Goal: Task Accomplishment & Management: Manage account settings

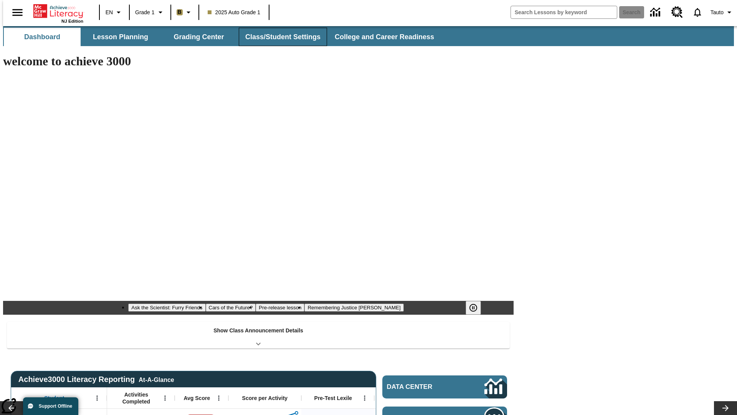
click at [279, 37] on button "Class/Student Settings" at bounding box center [283, 37] width 88 height 18
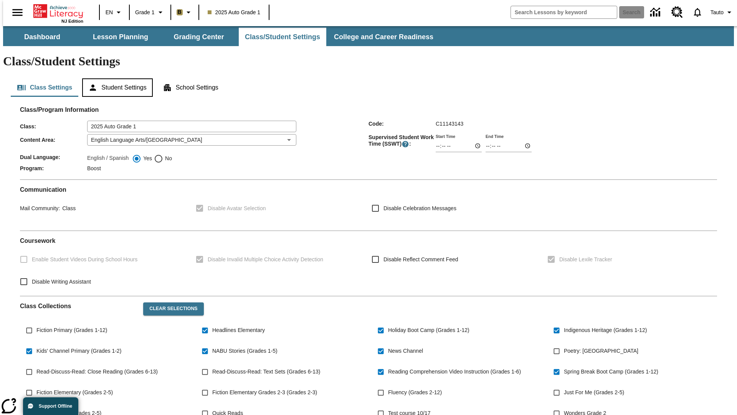
click at [116, 78] on button "Student Settings" at bounding box center [117, 87] width 70 height 18
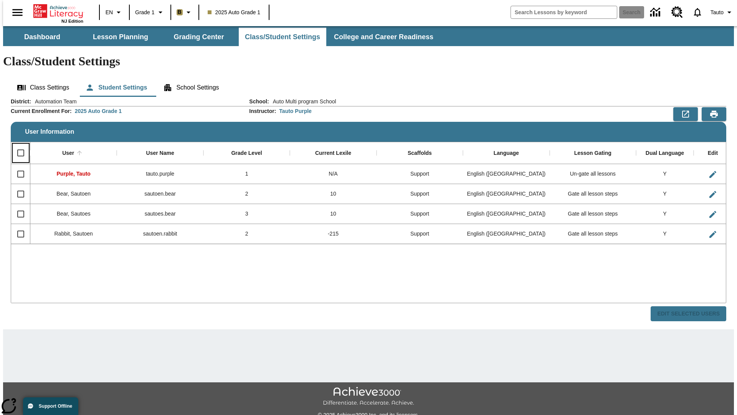
click at [17, 145] on input "Select all rows" at bounding box center [21, 153] width 16 height 16
checkbox input "true"
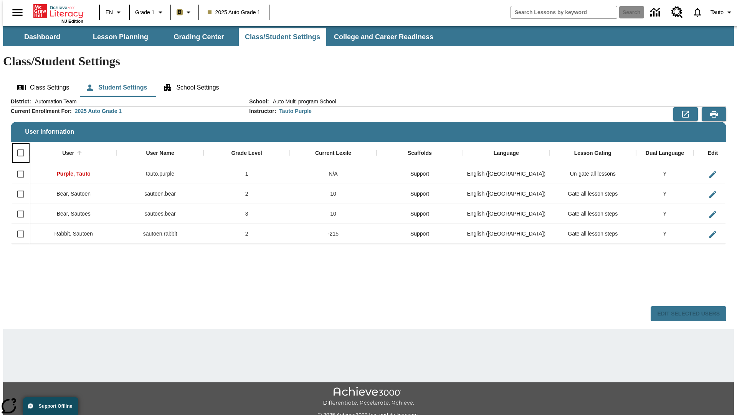
checkbox input "true"
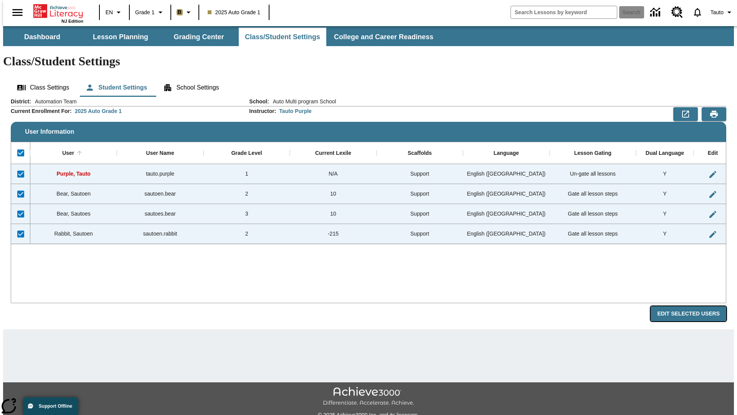
click at [695, 306] on button "Edit Selected Users" at bounding box center [689, 313] width 76 height 15
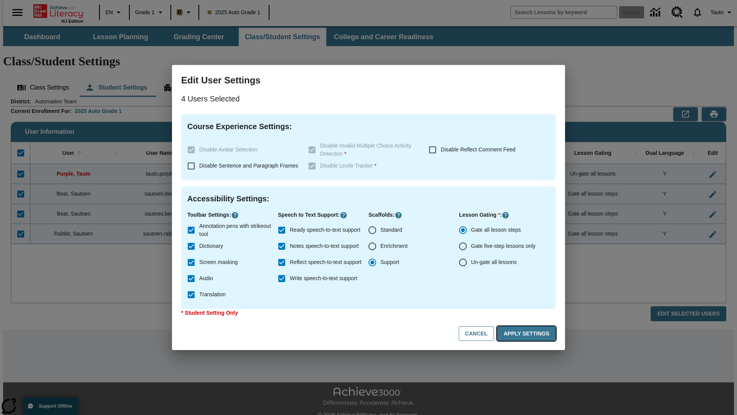
click at [528, 333] on button "Apply Settings" at bounding box center [526, 333] width 59 height 15
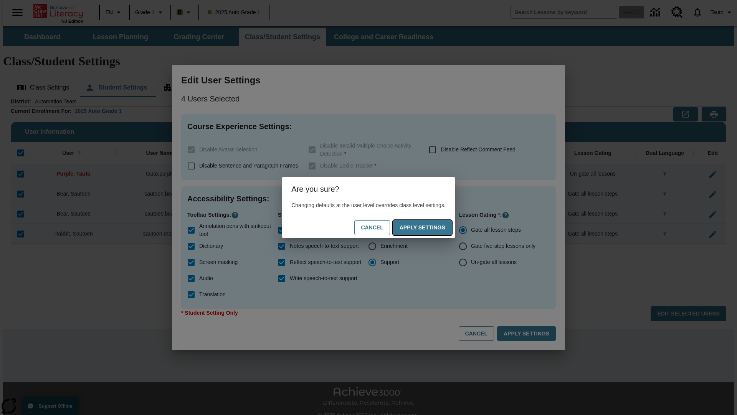
click at [430, 227] on button "Apply Settings" at bounding box center [422, 227] width 59 height 15
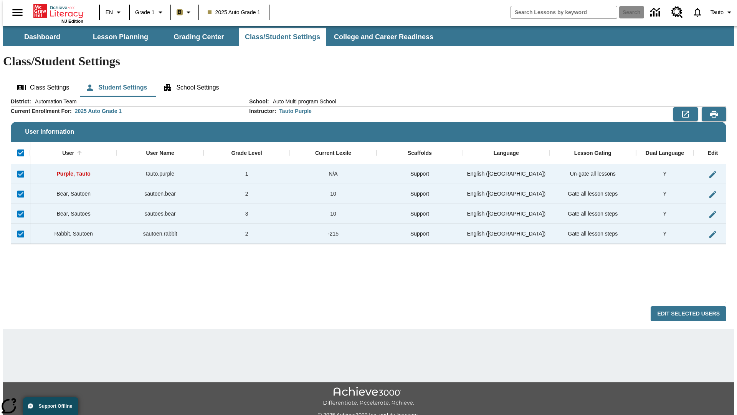
checkbox input "false"
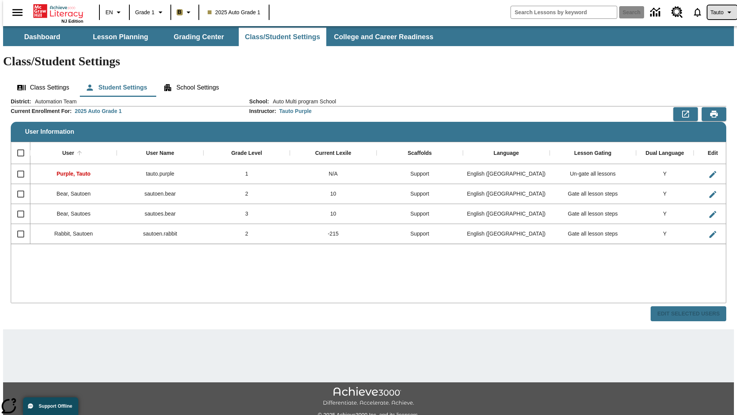
click at [718, 12] on span "Tauto" at bounding box center [717, 12] width 13 height 8
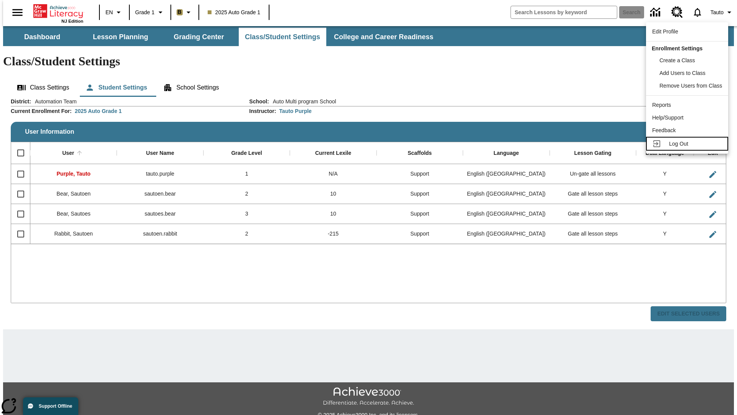
click at [689, 144] on span "Log Out" at bounding box center [678, 144] width 19 height 6
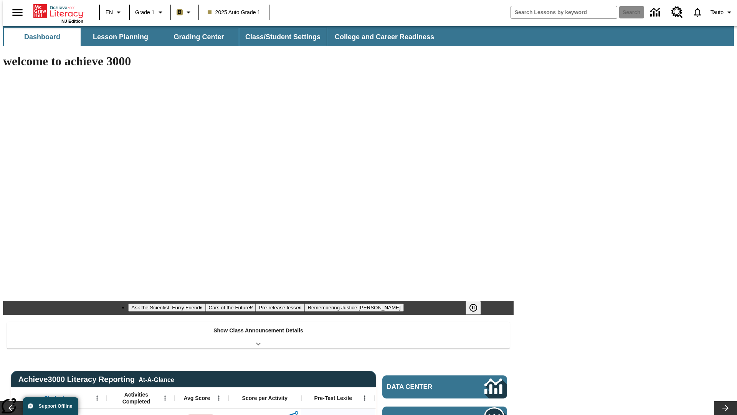
click at [279, 37] on button "Class/Student Settings" at bounding box center [283, 37] width 88 height 18
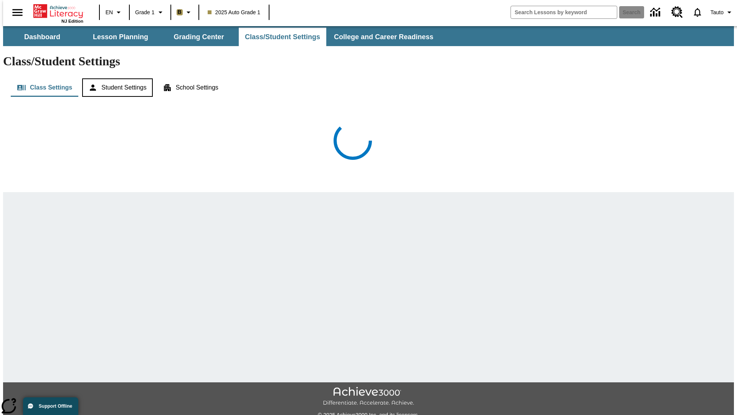
click at [116, 78] on button "Student Settings" at bounding box center [117, 87] width 70 height 18
